Goal: Obtain resource: Download file/media

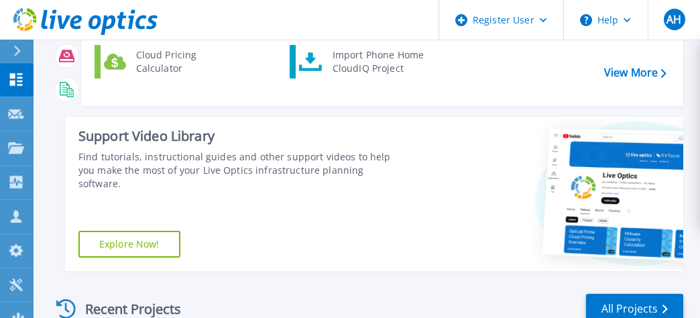
scroll to position [201, 0]
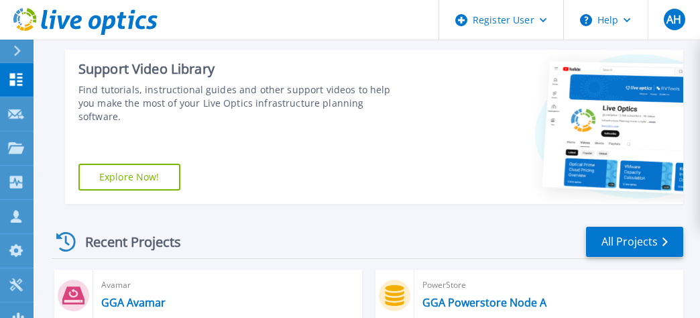
click at [63, 236] on icon at bounding box center [65, 241] width 19 height 19
click at [101, 248] on div "Recent Projects" at bounding box center [126, 241] width 148 height 33
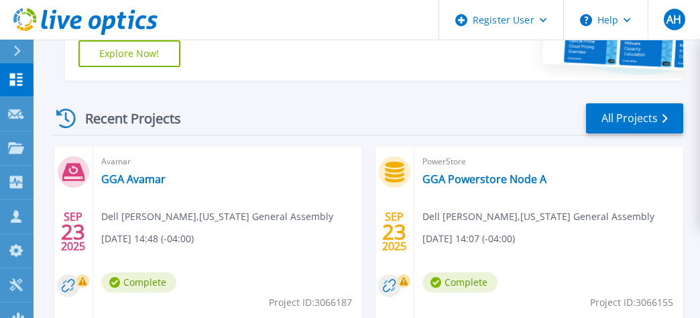
scroll to position [335, 0]
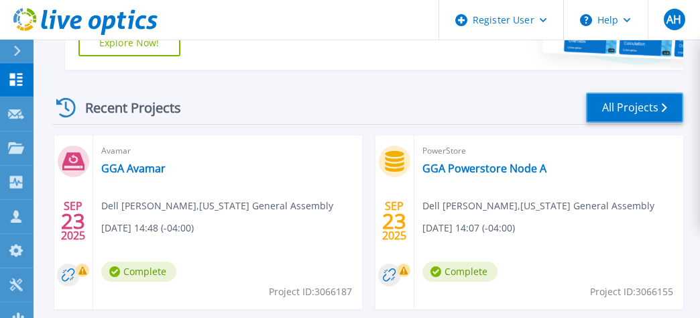
click at [627, 112] on link "All Projects" at bounding box center [634, 108] width 97 height 30
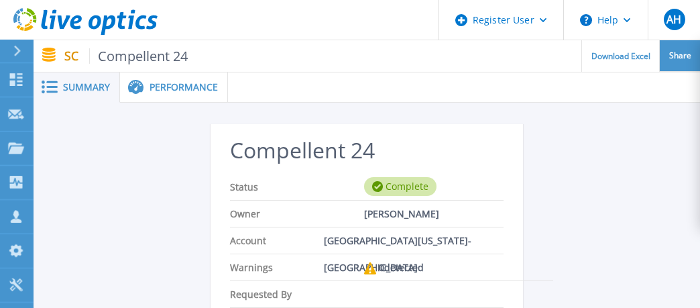
click at [683, 59] on span "Share" at bounding box center [680, 56] width 22 height 8
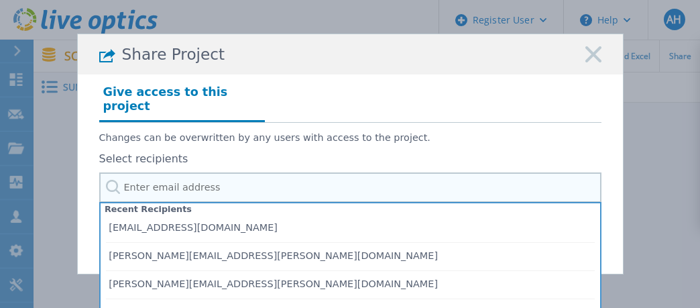
click at [247, 185] on input "text" at bounding box center [350, 187] width 502 height 30
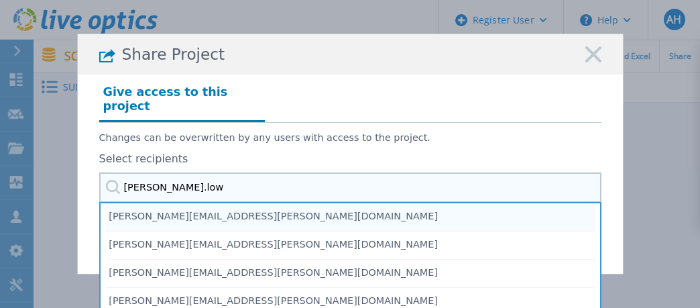
type input "chad.lowe"
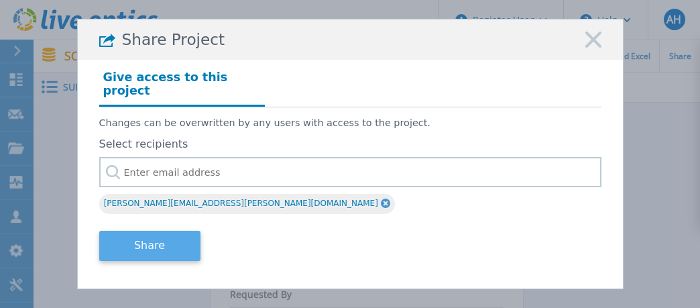
click at [125, 241] on button "Share" at bounding box center [149, 246] width 101 height 30
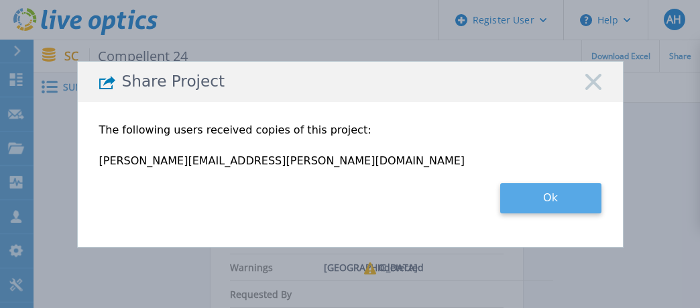
click at [558, 201] on button "Ok" at bounding box center [550, 198] width 101 height 30
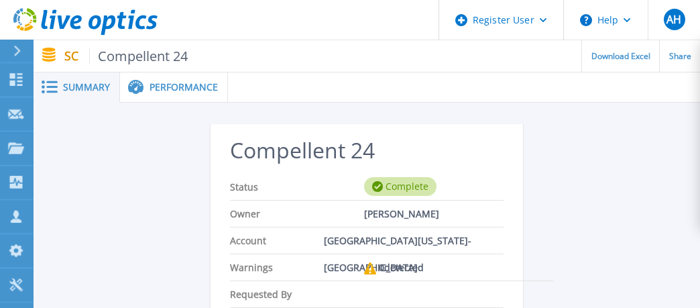
click at [186, 92] on span "Performance" at bounding box center [184, 86] width 68 height 9
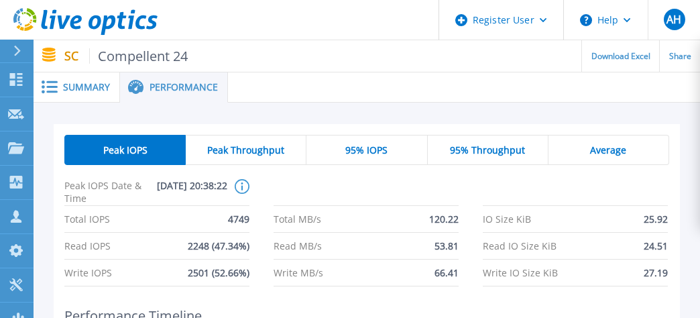
click at [225, 150] on span "Peak Throughput" at bounding box center [245, 150] width 77 height 11
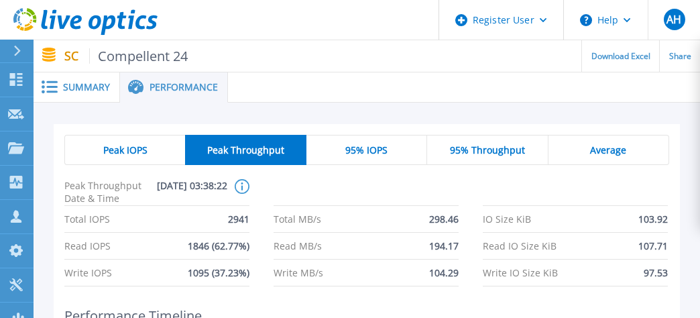
click at [377, 144] on div "95% IOPS" at bounding box center [366, 150] width 121 height 30
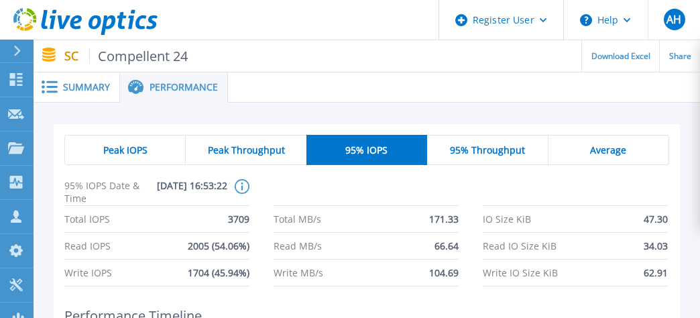
click at [495, 149] on span "95% Throughput" at bounding box center [487, 150] width 75 height 11
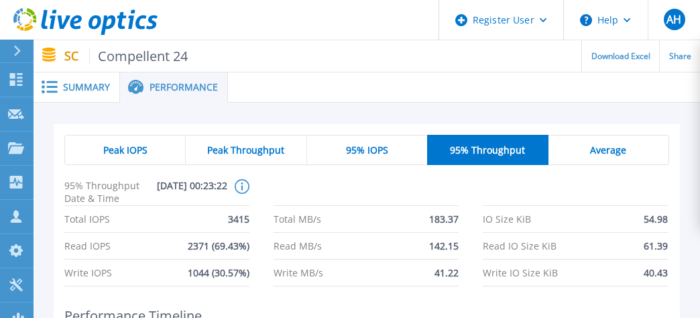
click at [628, 146] on div "Average" at bounding box center [609, 150] width 121 height 30
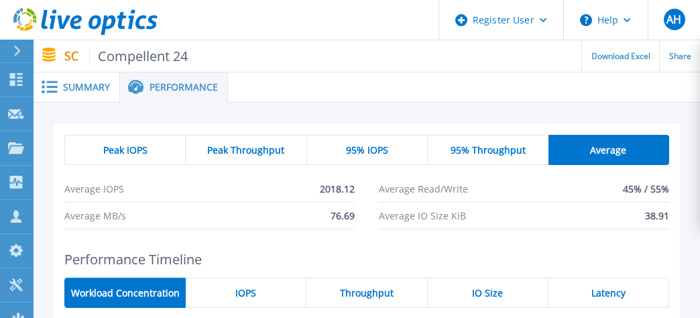
click at [142, 156] on span "Peak IOPS" at bounding box center [125, 150] width 44 height 11
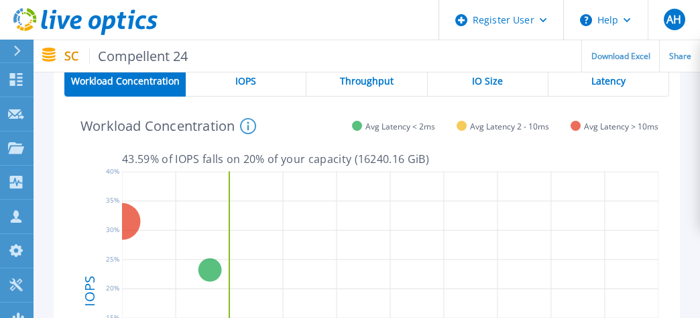
scroll to position [201, 0]
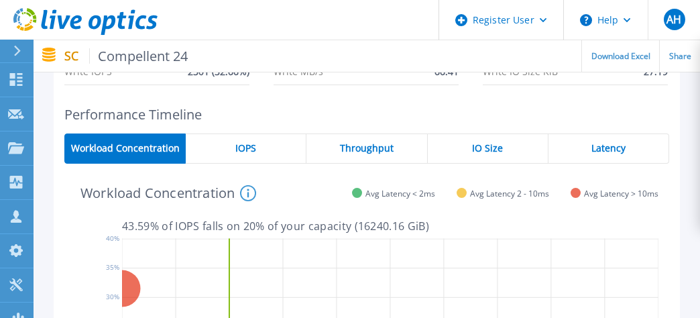
click at [247, 148] on span "IOPS" at bounding box center [245, 148] width 21 height 11
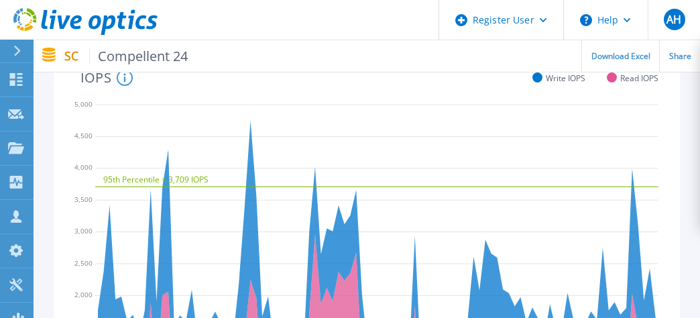
scroll to position [249, 0]
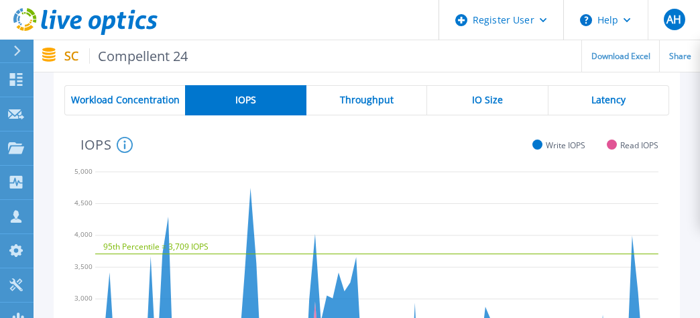
click at [390, 100] on span "Throughput" at bounding box center [367, 100] width 54 height 11
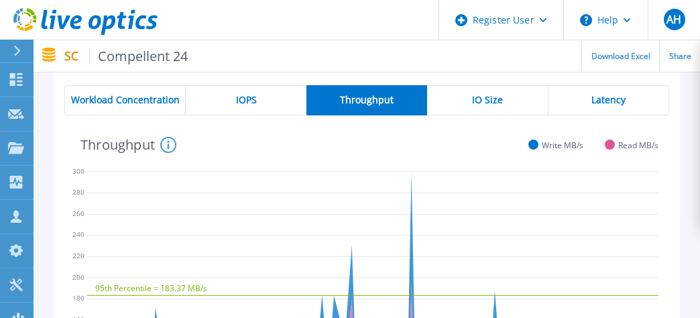
scroll to position [182, 0]
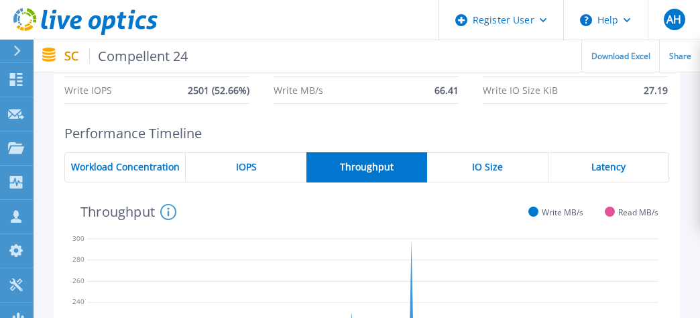
click at [473, 169] on span "IO Size" at bounding box center [487, 167] width 31 height 11
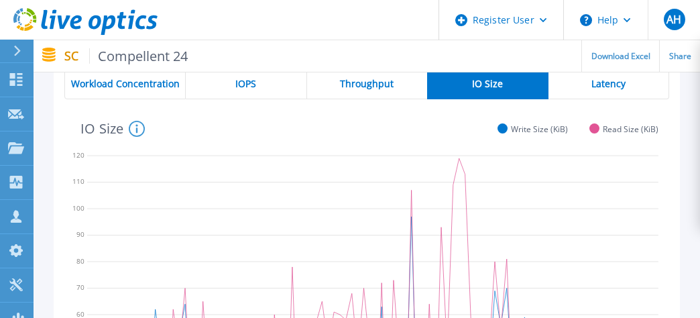
scroll to position [249, 0]
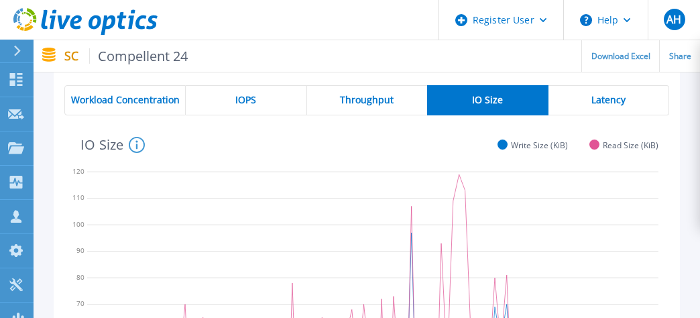
click at [614, 99] on span "Latency" at bounding box center [608, 100] width 34 height 11
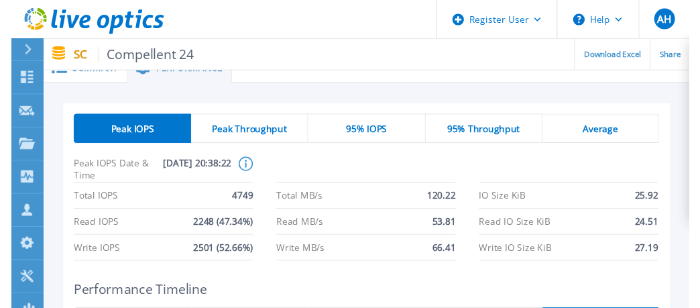
scroll to position [0, 0]
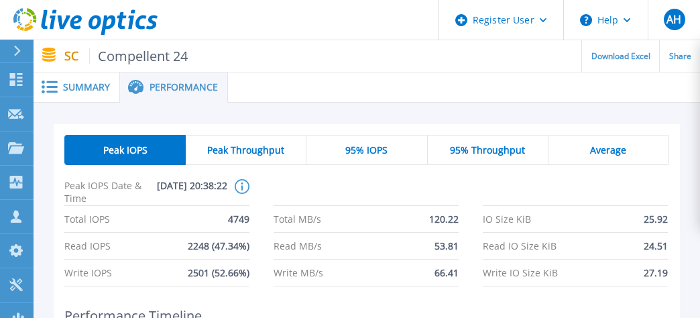
click at [83, 81] on div "Summary" at bounding box center [77, 87] width 87 height 30
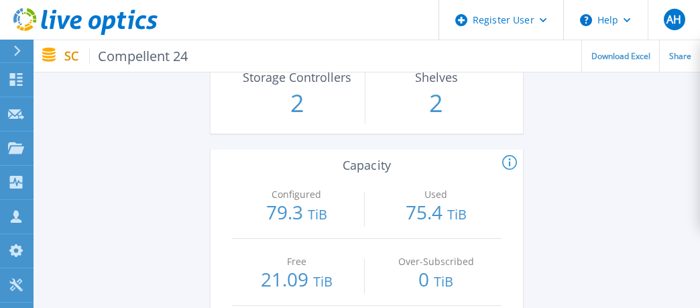
scroll to position [1341, 0]
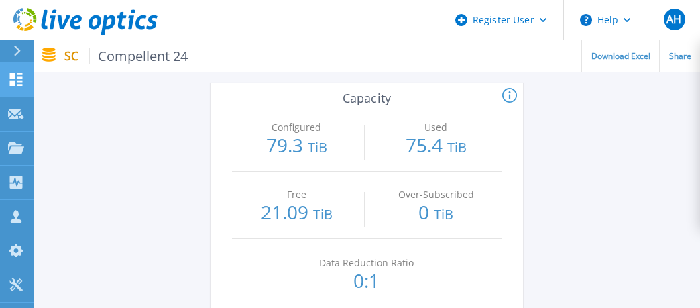
click at [16, 78] on icon at bounding box center [16, 79] width 16 height 13
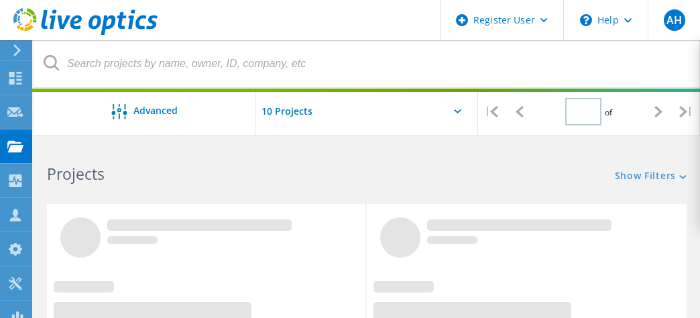
type input "1"
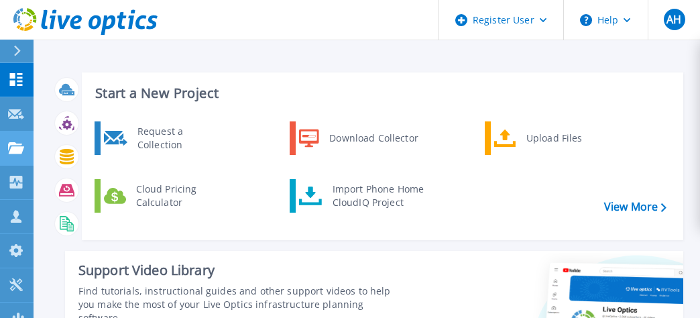
click at [13, 146] on icon at bounding box center [16, 147] width 16 height 11
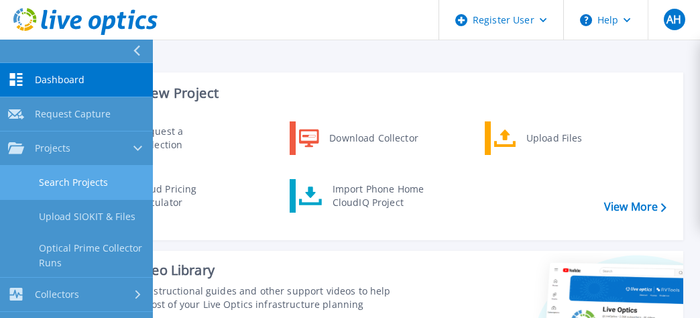
click at [89, 178] on link "Search Projects" at bounding box center [76, 183] width 153 height 34
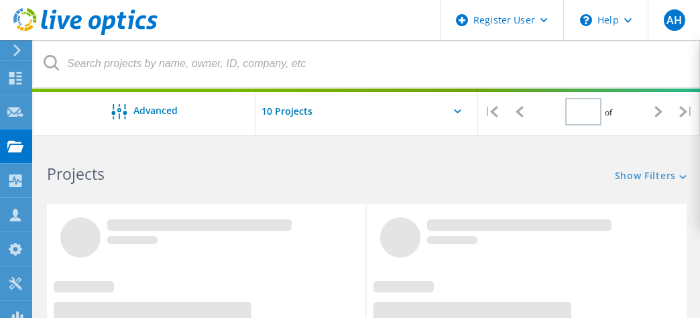
type input "1"
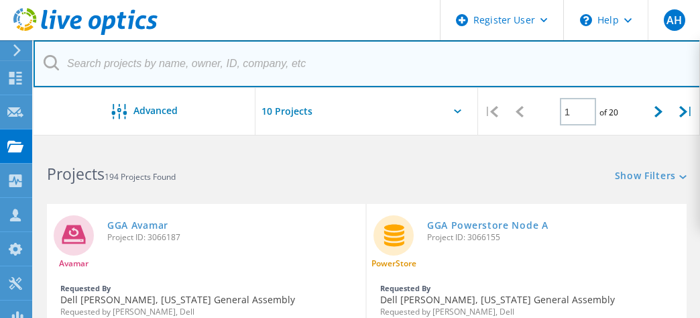
click at [178, 70] on input "text" at bounding box center [367, 63] width 667 height 47
paste input "[EMAIL_ADDRESS][DOMAIN_NAME]"
type input "[EMAIL_ADDRESS][DOMAIN_NAME]"
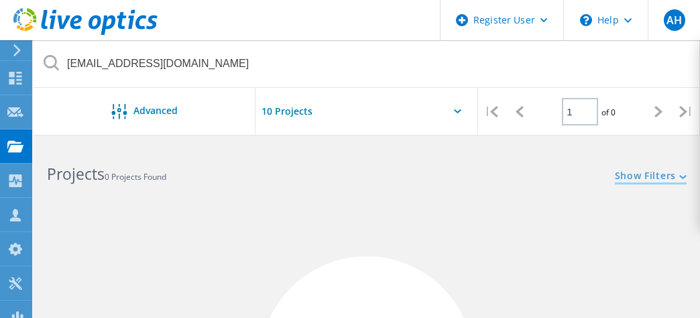
click at [632, 174] on link "Show Filters" at bounding box center [651, 176] width 72 height 11
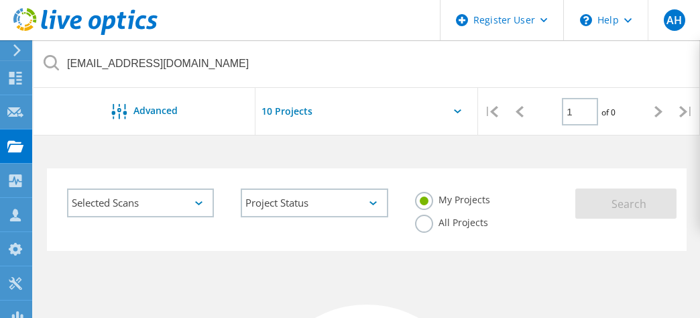
scroll to position [67, 0]
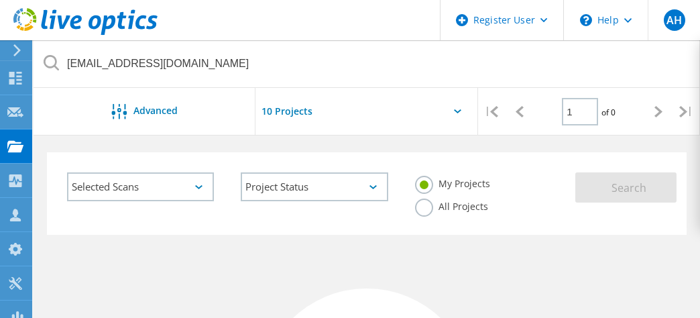
click at [426, 206] on label "All Projects" at bounding box center [451, 204] width 73 height 13
click at [0, 0] on input "All Projects" at bounding box center [0, 0] width 0 height 0
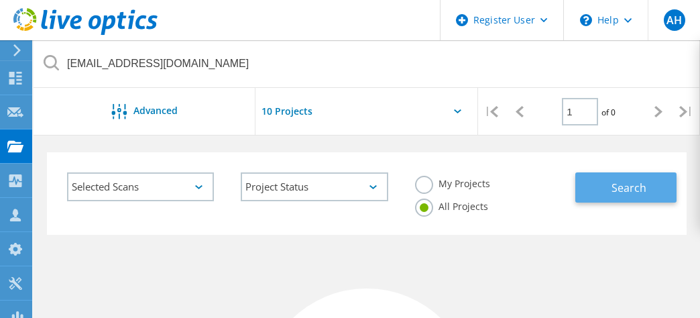
click at [633, 184] on span "Search" at bounding box center [629, 187] width 35 height 15
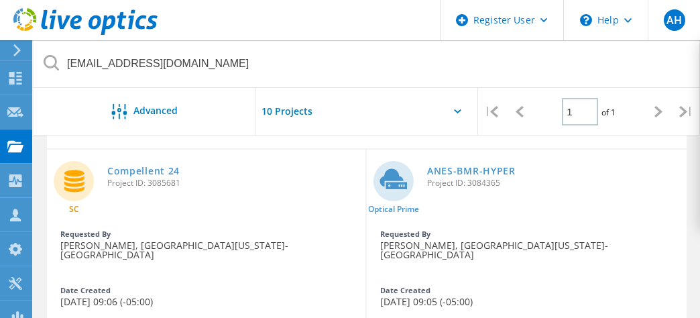
scroll to position [134, 0]
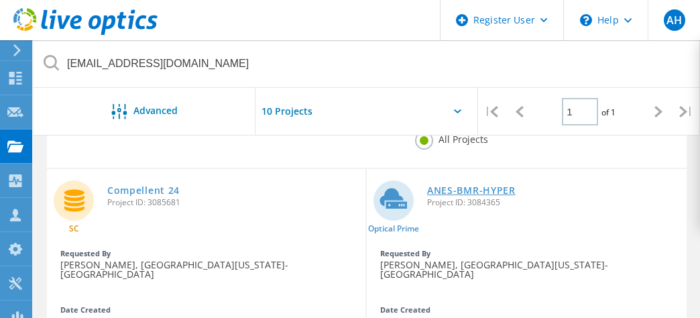
click at [455, 190] on link "ANES-BMR-HYPER" at bounding box center [471, 190] width 89 height 9
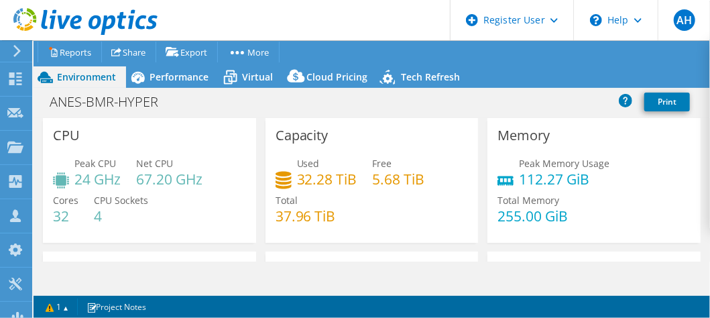
select select "USD"
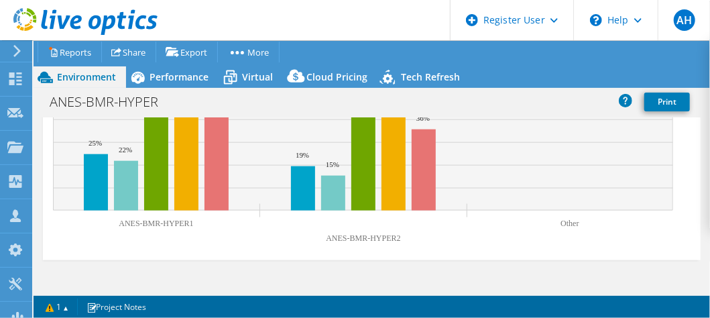
scroll to position [732, 0]
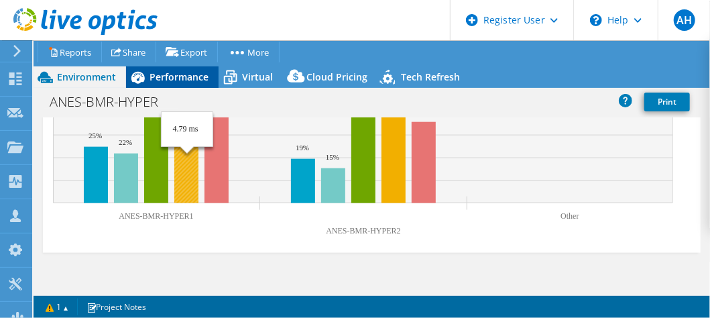
click at [172, 75] on span "Performance" at bounding box center [179, 76] width 59 height 13
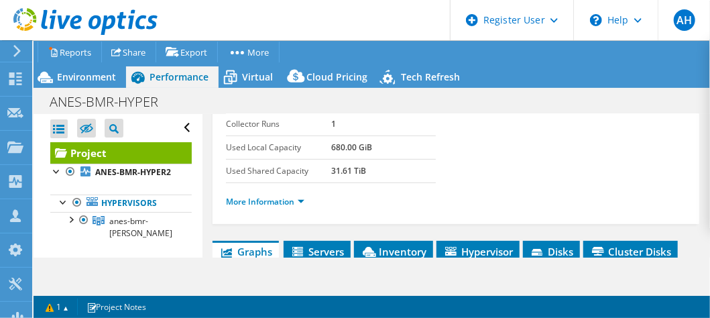
scroll to position [335, 0]
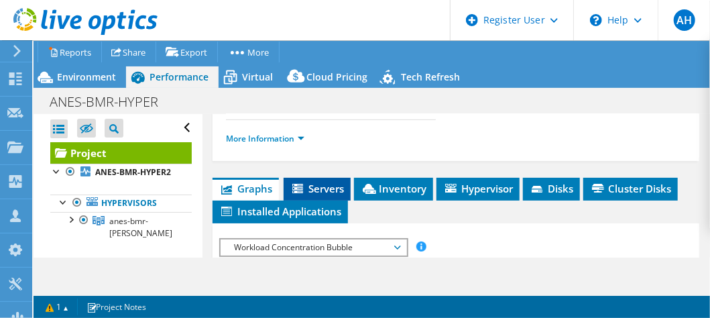
click at [324, 182] on span "Servers" at bounding box center [317, 188] width 54 height 13
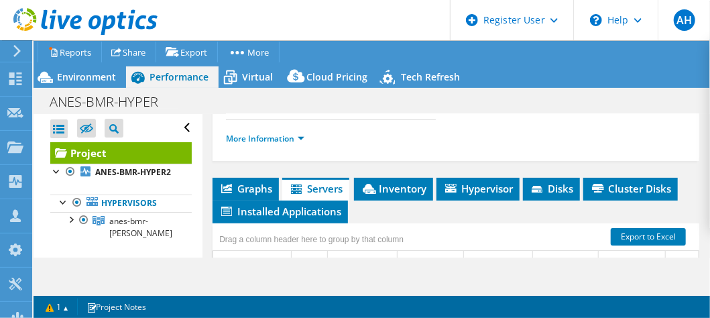
scroll to position [268, 0]
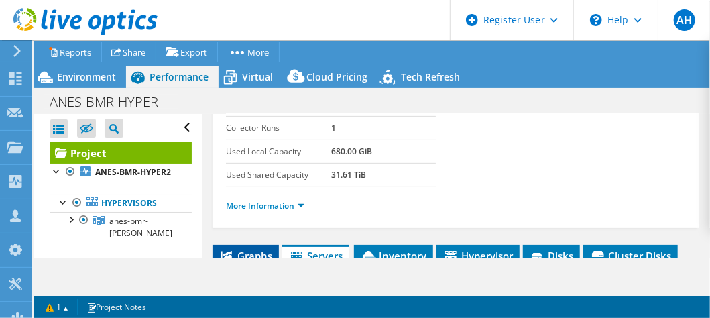
click at [262, 249] on span "Graphs" at bounding box center [245, 255] width 53 height 13
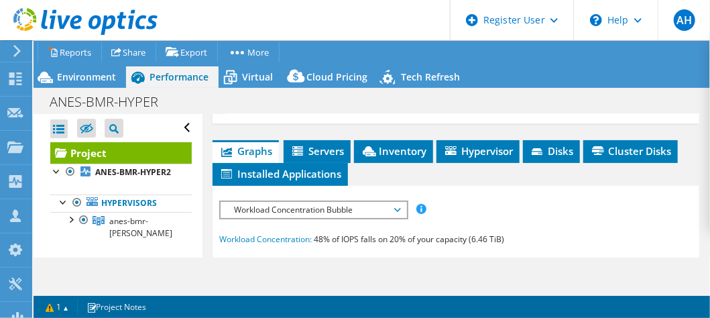
scroll to position [402, 0]
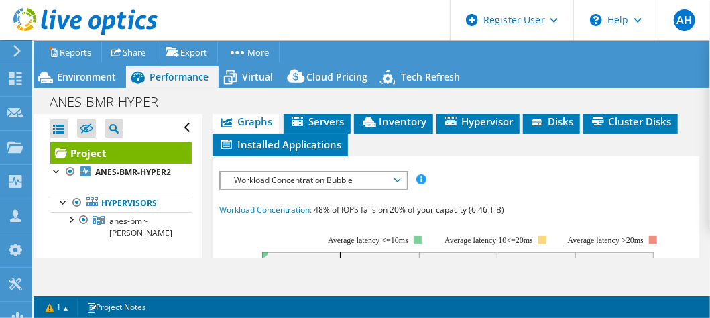
click at [394, 172] on span "Workload Concentration Bubble" at bounding box center [313, 180] width 172 height 16
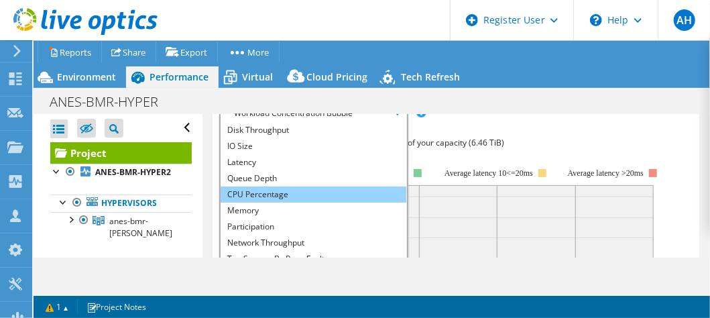
scroll to position [0, 0]
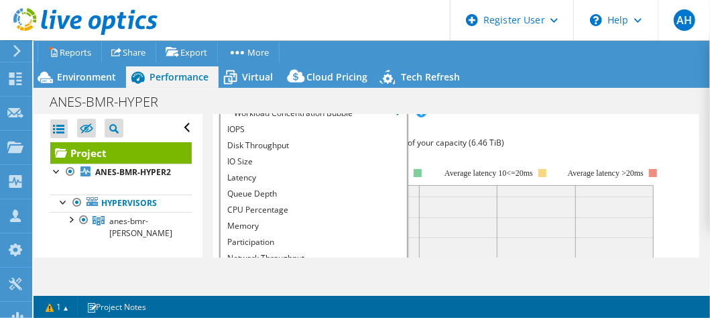
click at [630, 150] on icon "0% 20% 40% 60% 80% 100% Capacity 0 50 100 150 200 250 300 350 400 450 IOPS Aver…" at bounding box center [446, 284] width 455 height 268
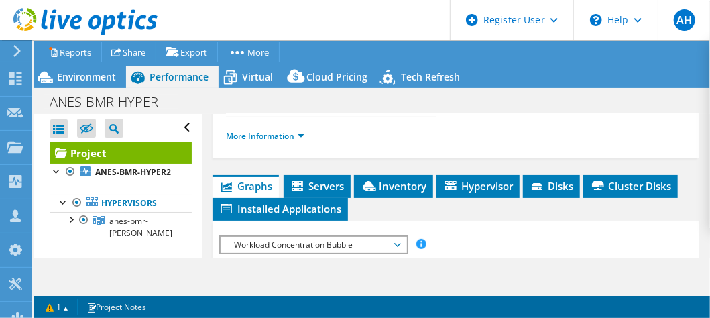
scroll to position [335, 0]
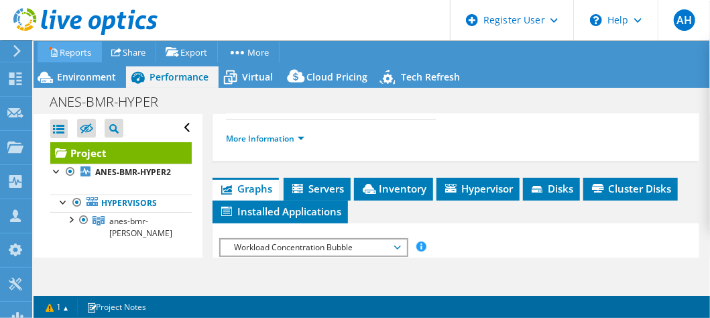
click at [65, 46] on link "Reports" at bounding box center [70, 52] width 64 height 21
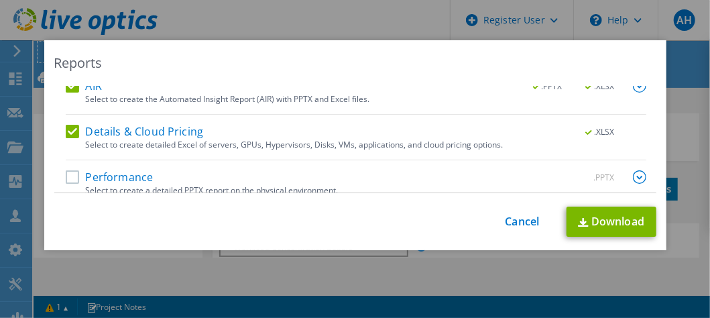
scroll to position [93, 0]
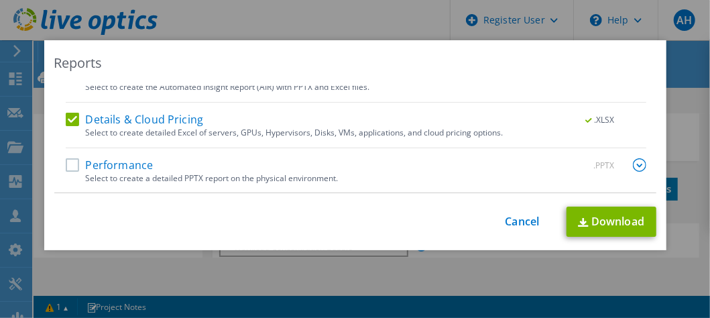
click at [67, 166] on label "Performance" at bounding box center [110, 164] width 88 height 13
click at [0, 0] on input "Performance" at bounding box center [0, 0] width 0 height 0
click at [633, 166] on img at bounding box center [639, 164] width 13 height 13
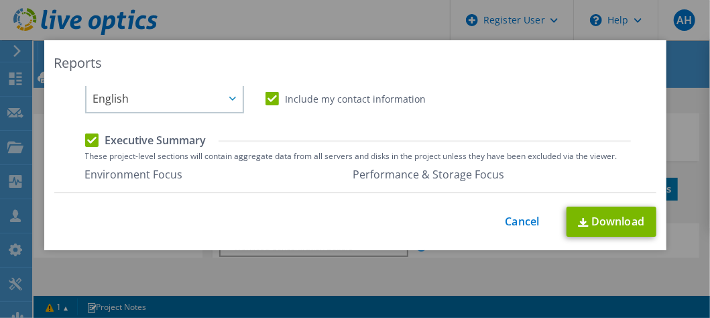
scroll to position [294, 0]
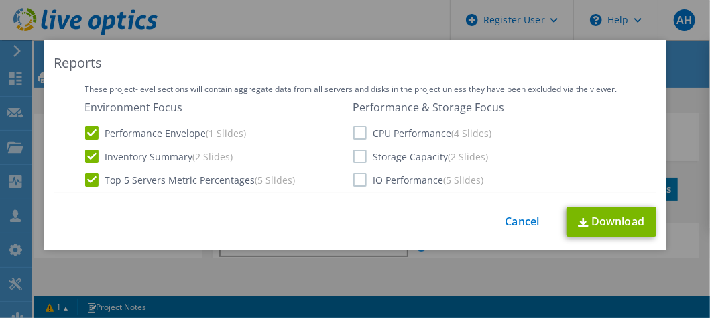
click at [353, 135] on label "CPU Performance (4 Slides)" at bounding box center [422, 132] width 139 height 13
click at [0, 0] on input "CPU Performance (4 Slides)" at bounding box center [0, 0] width 0 height 0
click at [358, 161] on label "Storage Capacity (2 Slides)" at bounding box center [420, 156] width 135 height 13
click at [0, 0] on input "Storage Capacity (2 Slides)" at bounding box center [0, 0] width 0 height 0
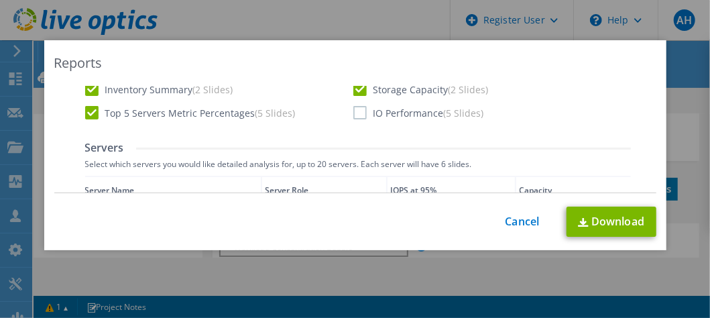
click at [355, 115] on label "IO Performance (5 Slides)" at bounding box center [418, 112] width 131 height 13
click at [0, 0] on input "IO Performance (5 Slides)" at bounding box center [0, 0] width 0 height 0
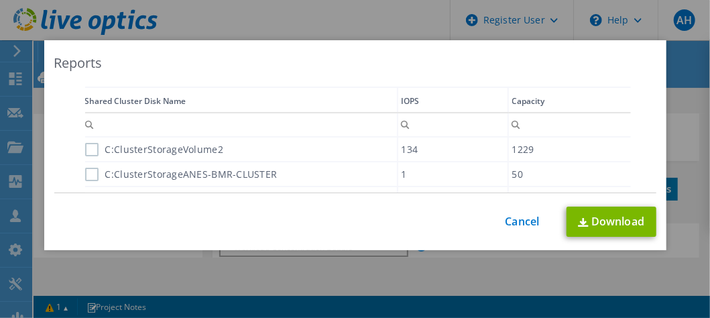
scroll to position [616, 0]
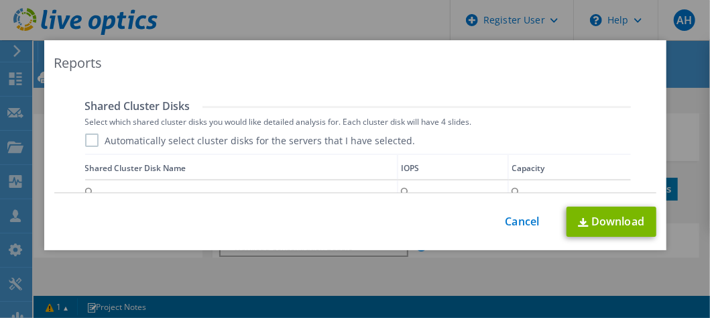
click at [85, 138] on label "Automatically select cluster disks for the servers that I have selected." at bounding box center [250, 139] width 331 height 13
click at [0, 0] on input "Automatically select cluster disks for the servers that I have selected." at bounding box center [0, 0] width 0 height 0
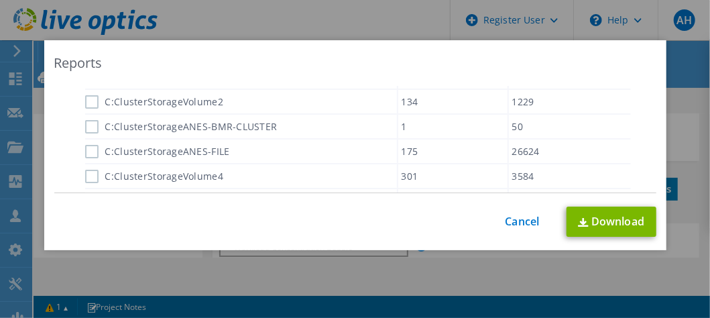
scroll to position [750, 0]
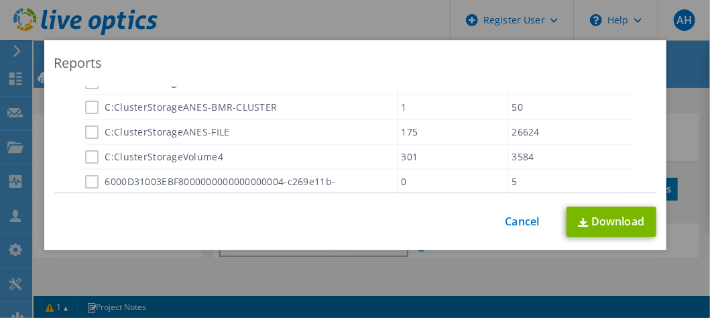
click at [85, 131] on label "C:ClusterStorageANES-FILE" at bounding box center [157, 131] width 145 height 13
click at [0, 0] on input "C:ClusterStorageANES-FILE" at bounding box center [0, 0] width 0 height 0
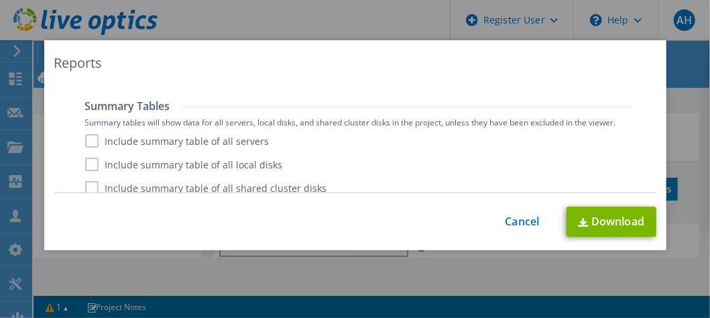
scroll to position [923, 0]
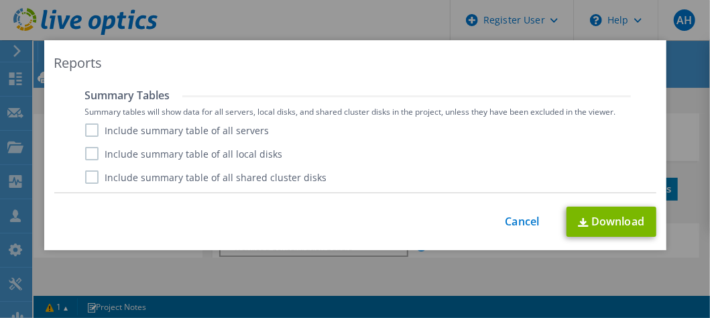
click at [85, 128] on label "Include summary table of all servers" at bounding box center [177, 129] width 184 height 13
click at [0, 0] on input "Include summary table of all servers" at bounding box center [0, 0] width 0 height 0
click at [85, 159] on label "Include summary table of all local disks" at bounding box center [184, 153] width 198 height 13
click at [0, 0] on input "Include summary table of all local disks" at bounding box center [0, 0] width 0 height 0
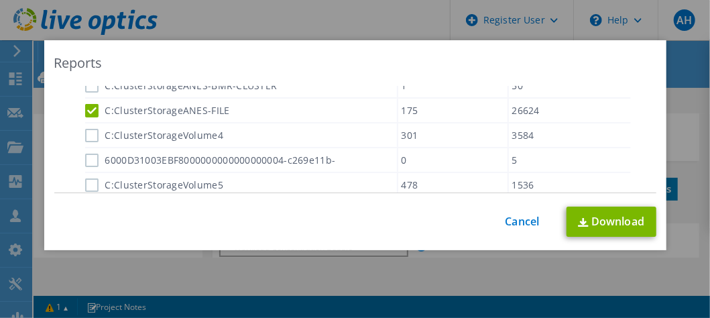
scroll to position [789, 0]
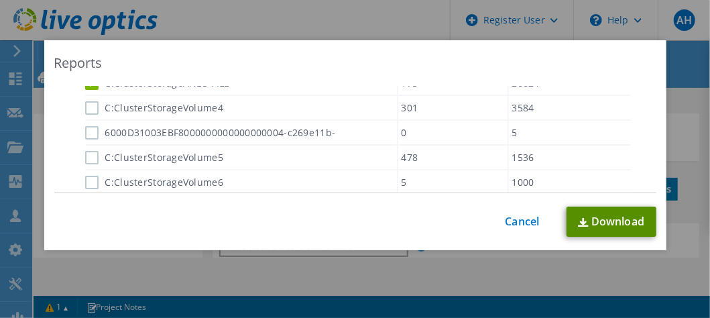
click at [593, 217] on link "Download" at bounding box center [612, 222] width 90 height 30
